Goal: Transaction & Acquisition: Book appointment/travel/reservation

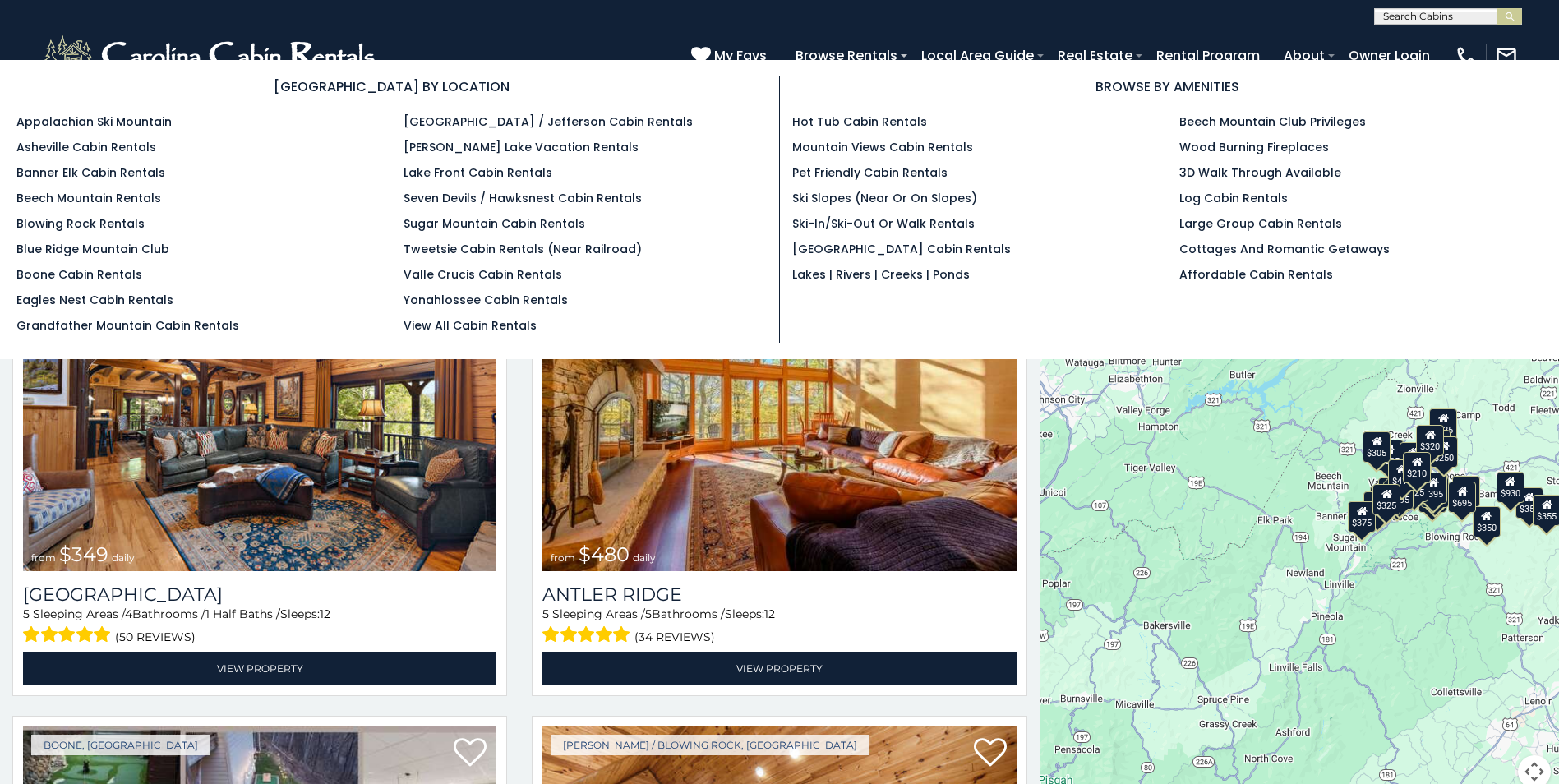
click at [826, 162] on ul "Hot Tub Cabin Rentals Mountain Views Cabin Rentals Pet Friendly Cabin Rentals S…" at bounding box center [974, 198] width 364 height 170
click at [831, 171] on link "Pet Friendly Cabin Rentals" at bounding box center [870, 172] width 155 height 16
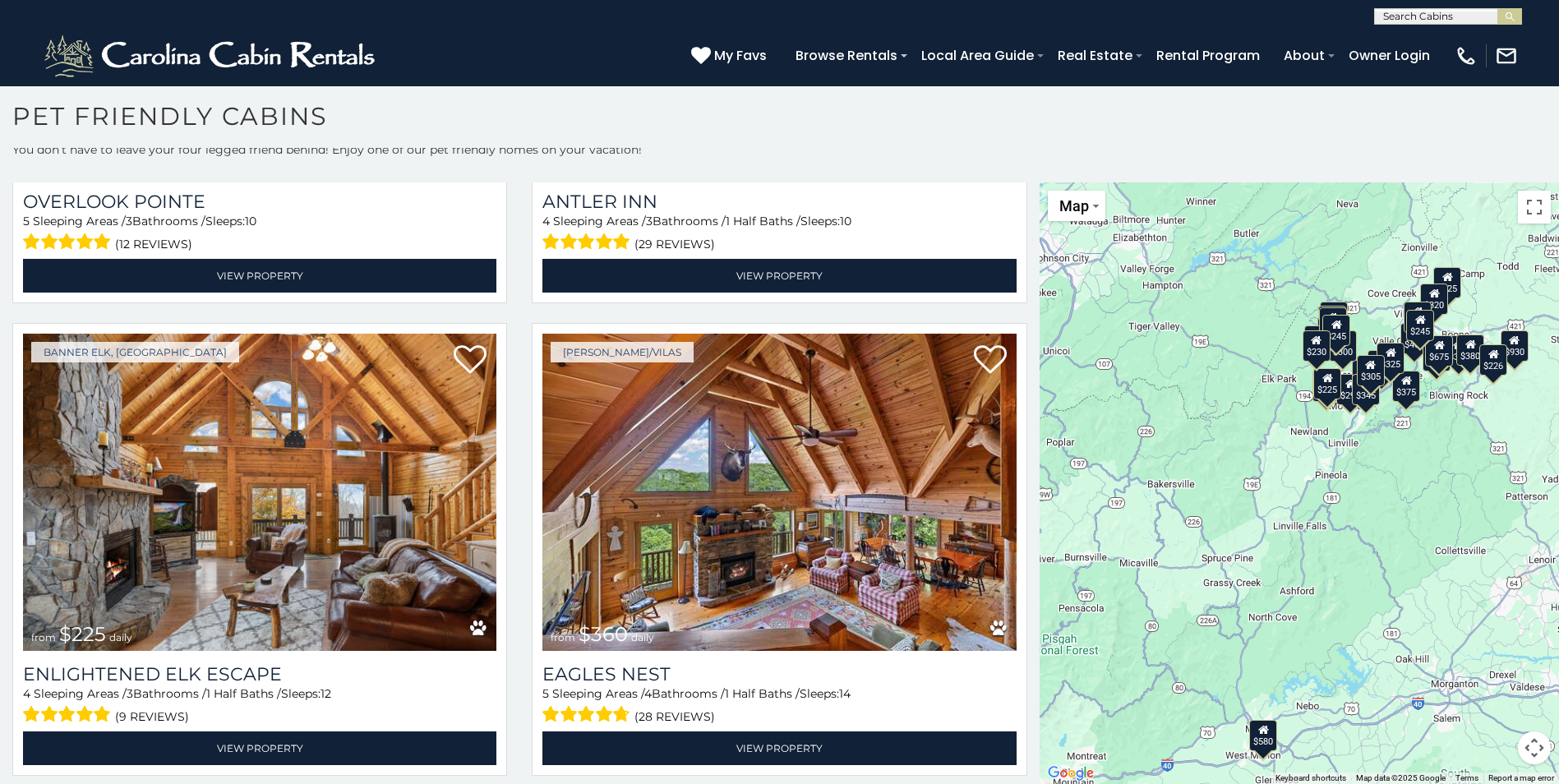
scroll to position [5568, 0]
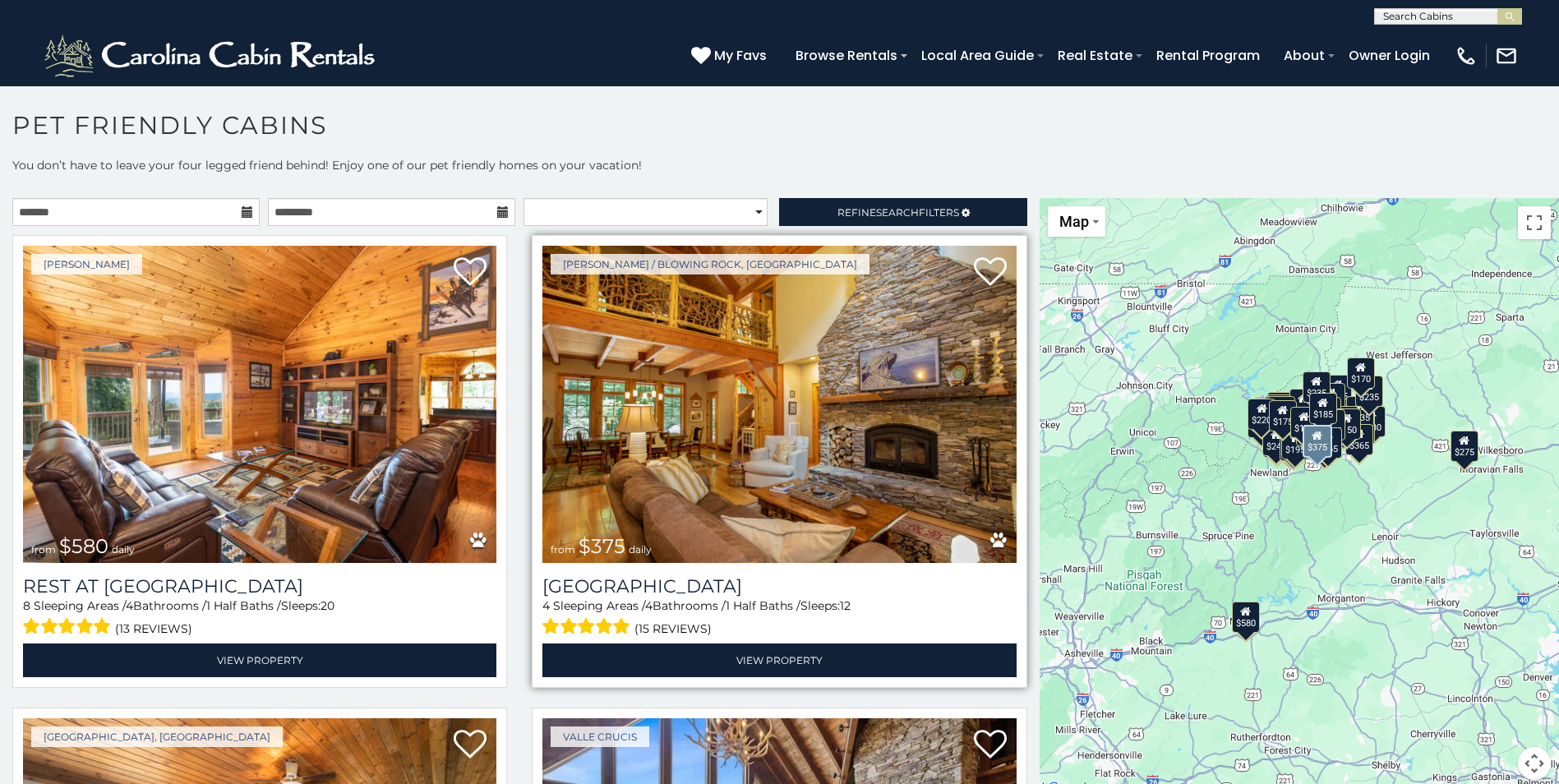
click at [805, 430] on img at bounding box center [779, 404] width 474 height 317
click at [725, 591] on h3 "[GEOGRAPHIC_DATA]" at bounding box center [779, 586] width 474 height 22
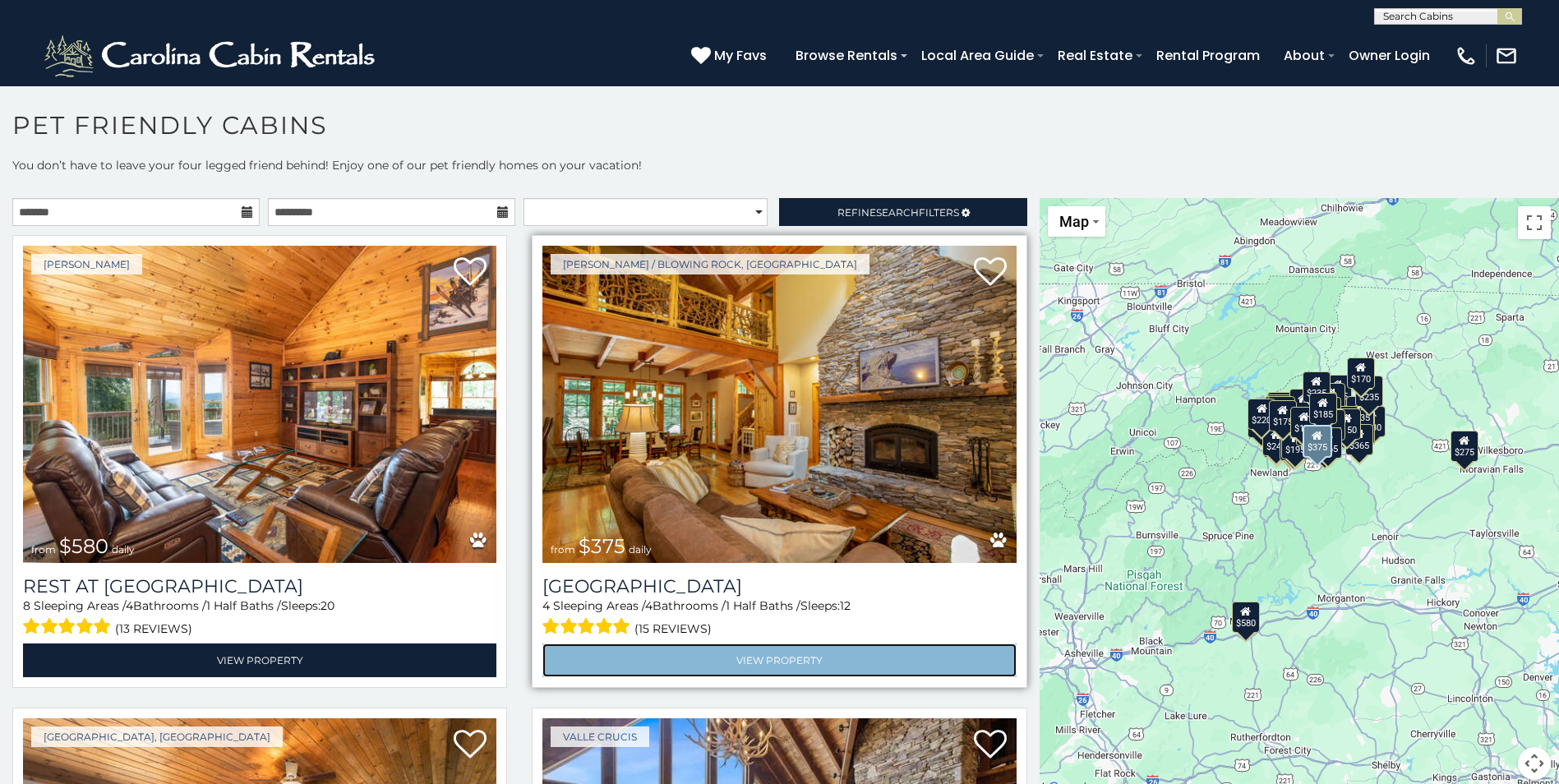
click at [729, 645] on link "View Property" at bounding box center [779, 660] width 474 height 34
